Goal: Navigation & Orientation: Find specific page/section

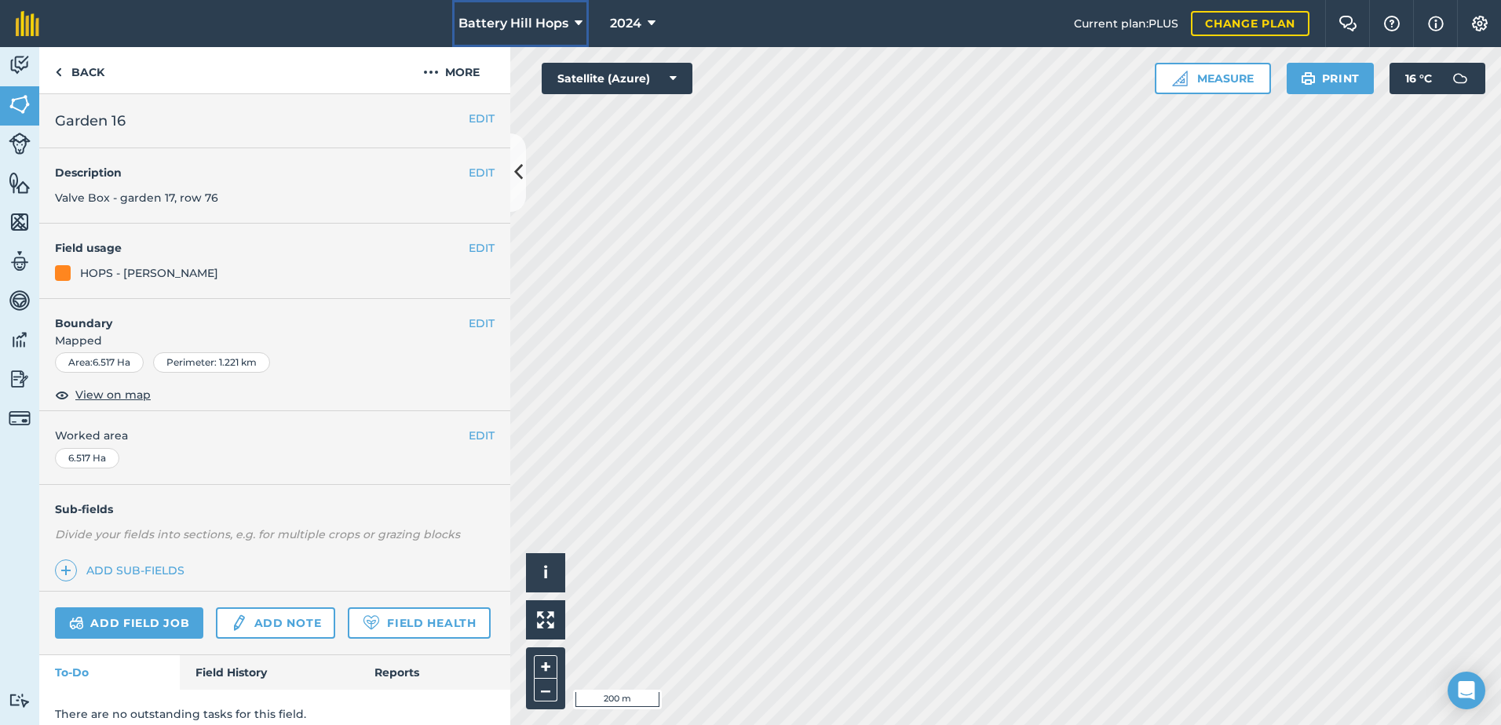
click at [578, 20] on icon at bounding box center [579, 23] width 8 height 19
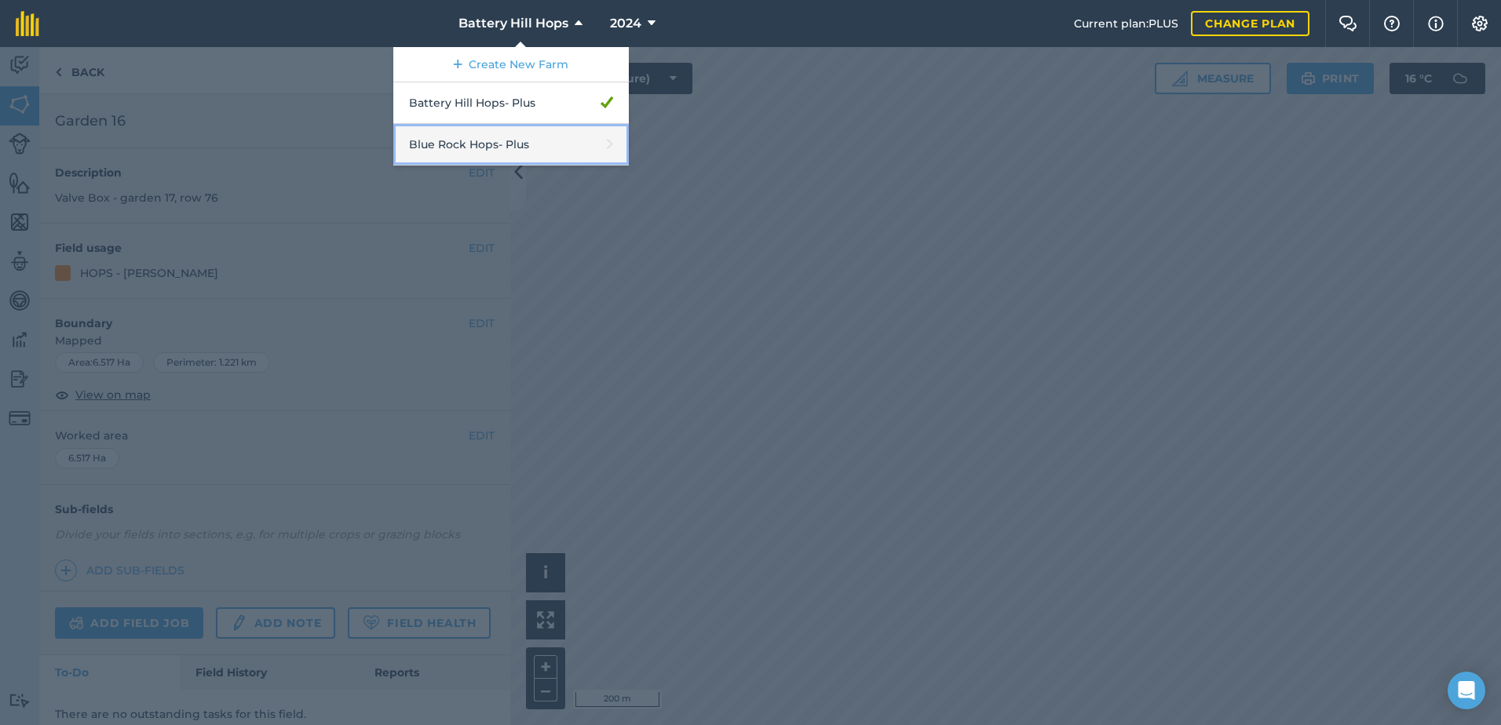
click at [488, 141] on link "Blue Rock Hops - Plus" at bounding box center [511, 145] width 236 height 42
